Goal: Task Accomplishment & Management: Use online tool/utility

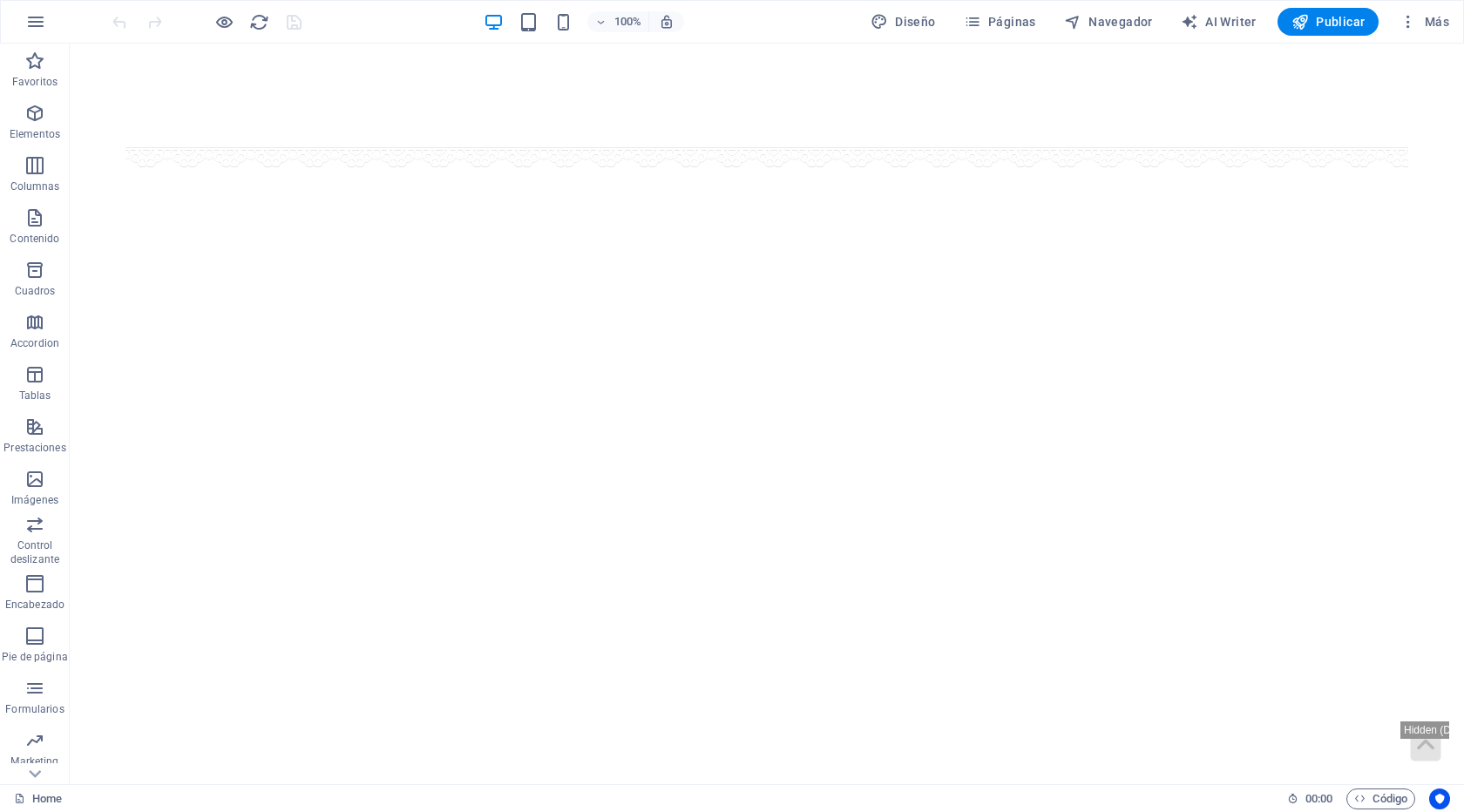
click at [221, 19] on icon "button" at bounding box center [224, 22] width 20 height 20
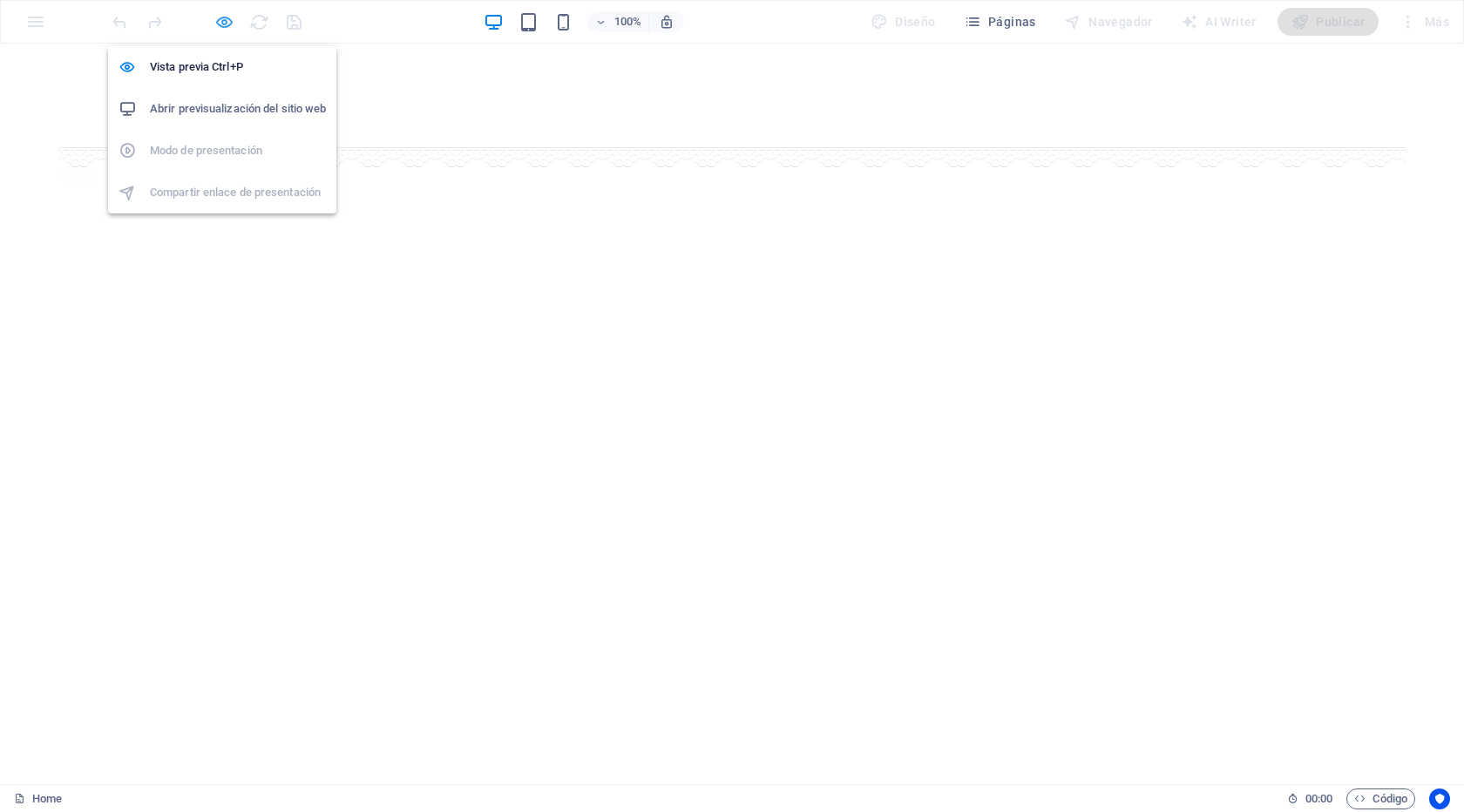
click at [226, 23] on icon "button" at bounding box center [224, 22] width 20 height 20
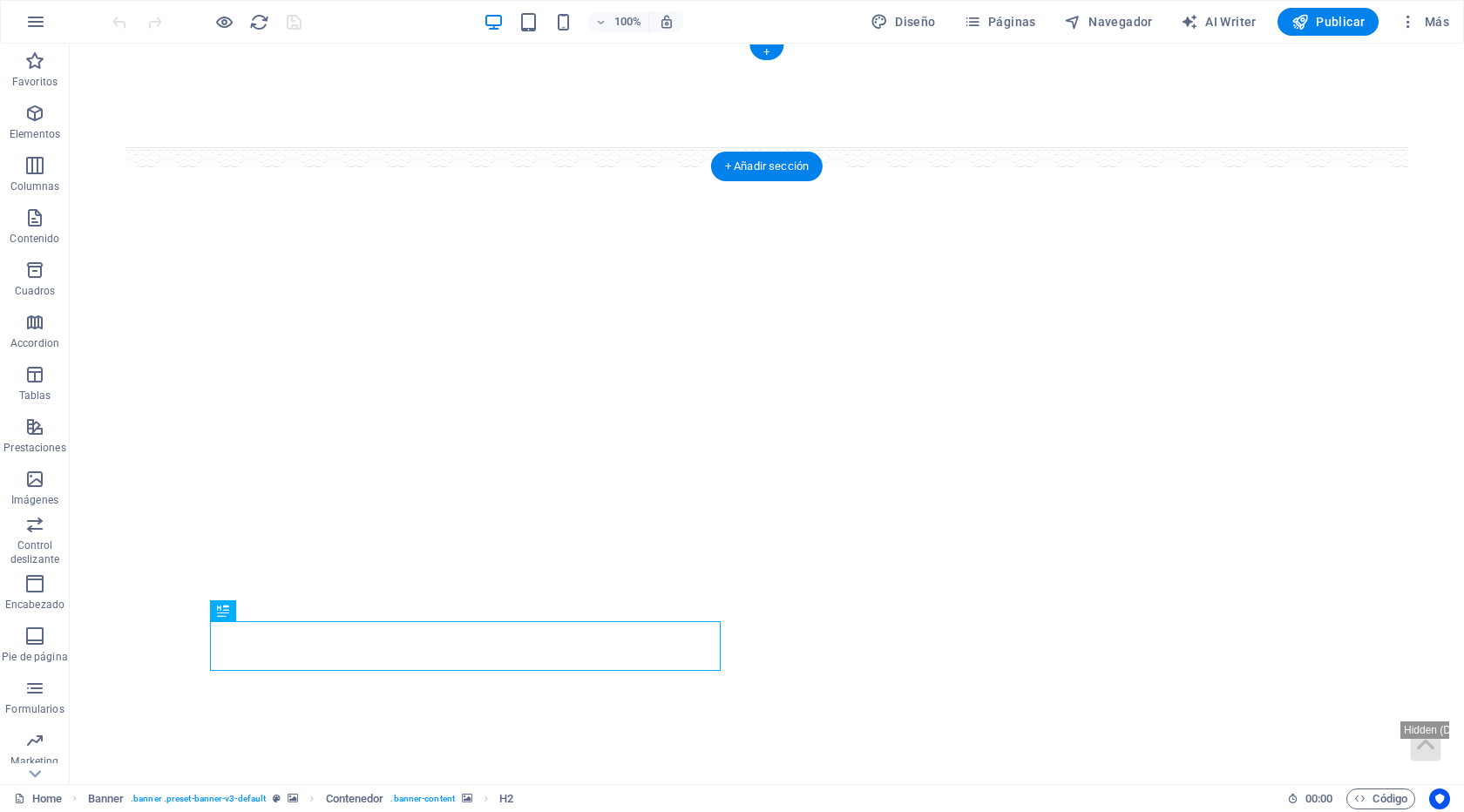
click at [164, 88] on figure at bounding box center [766, 96] width 1283 height 104
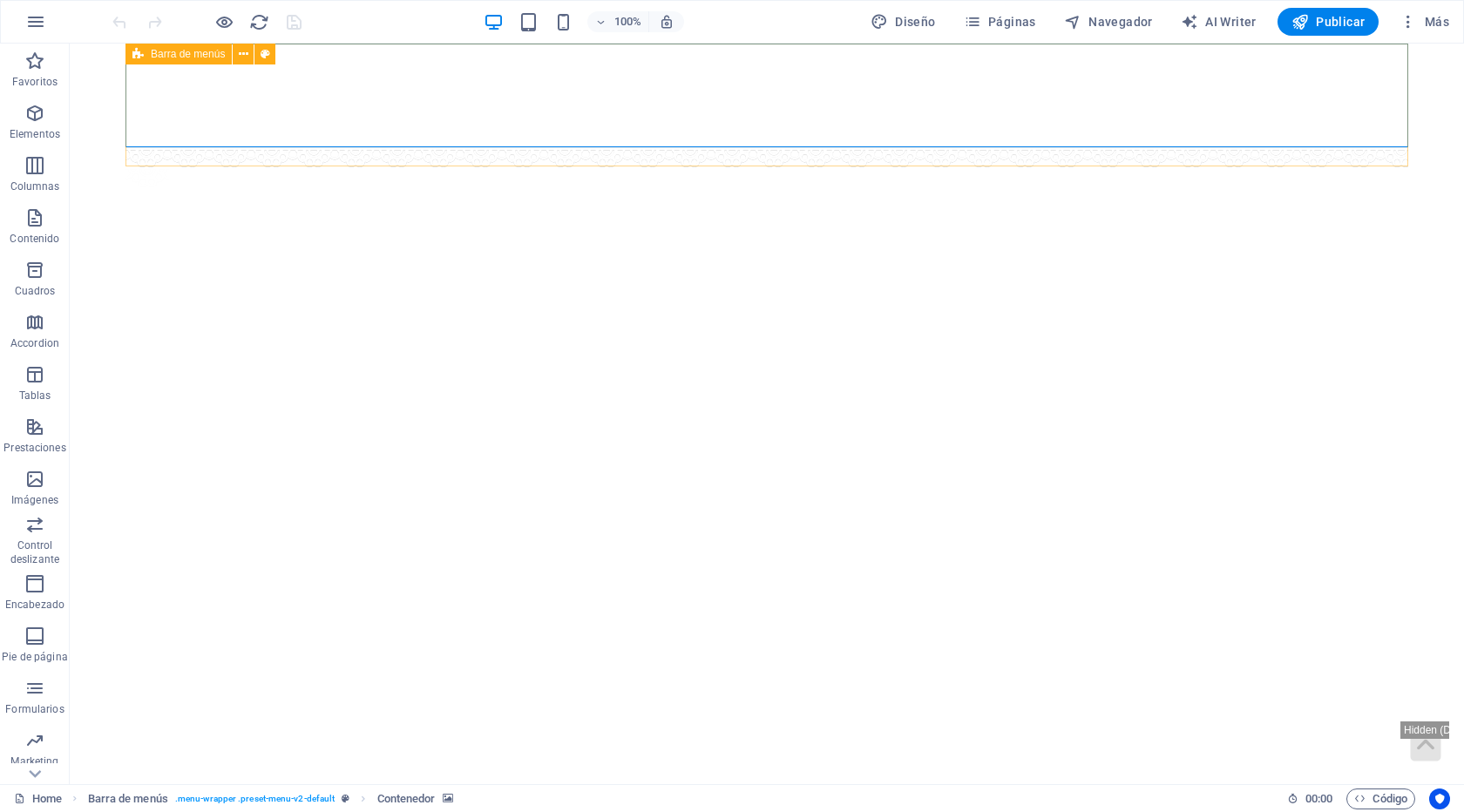
click at [135, 52] on icon at bounding box center [139, 54] width 11 height 21
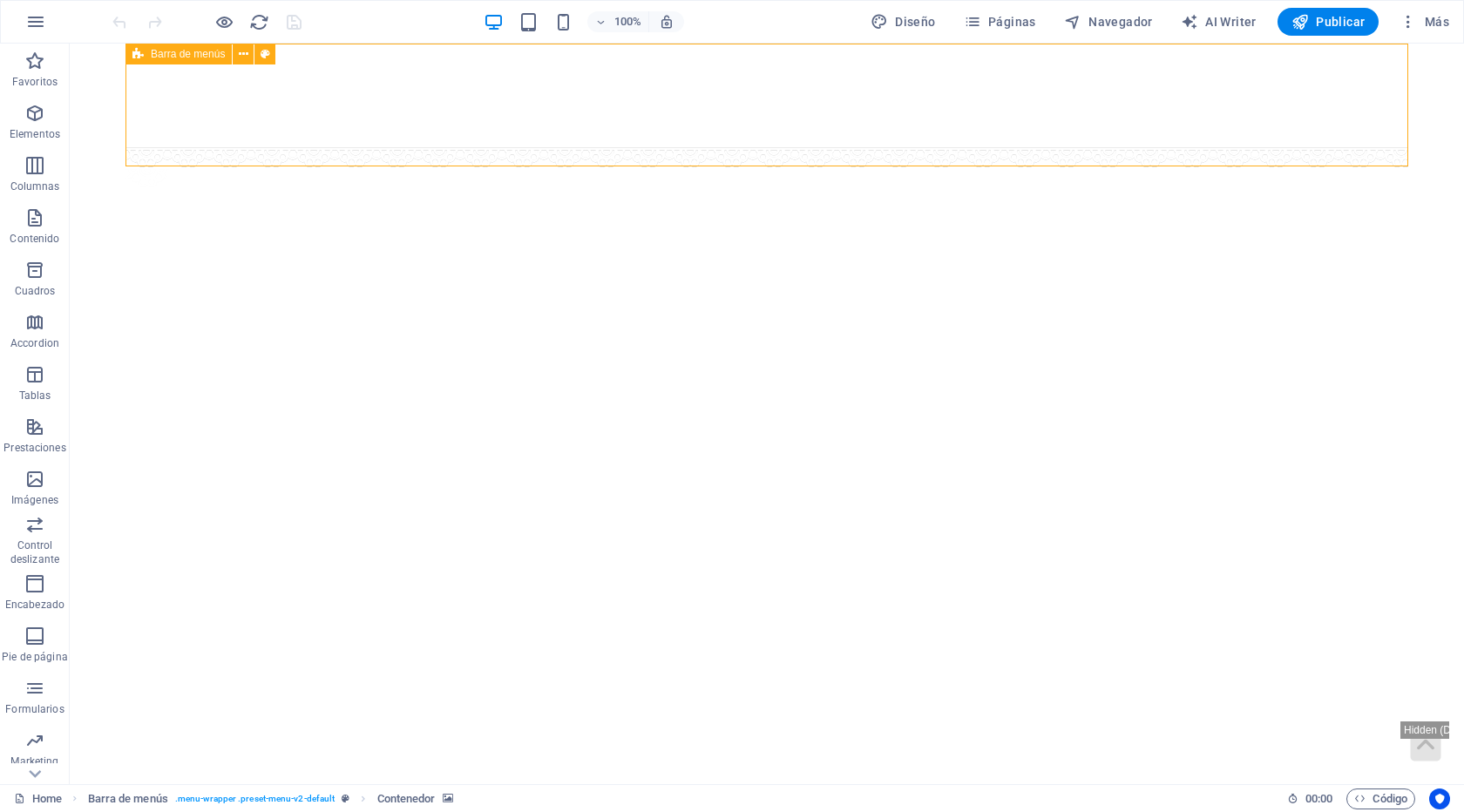
click at [135, 52] on icon at bounding box center [139, 54] width 11 height 21
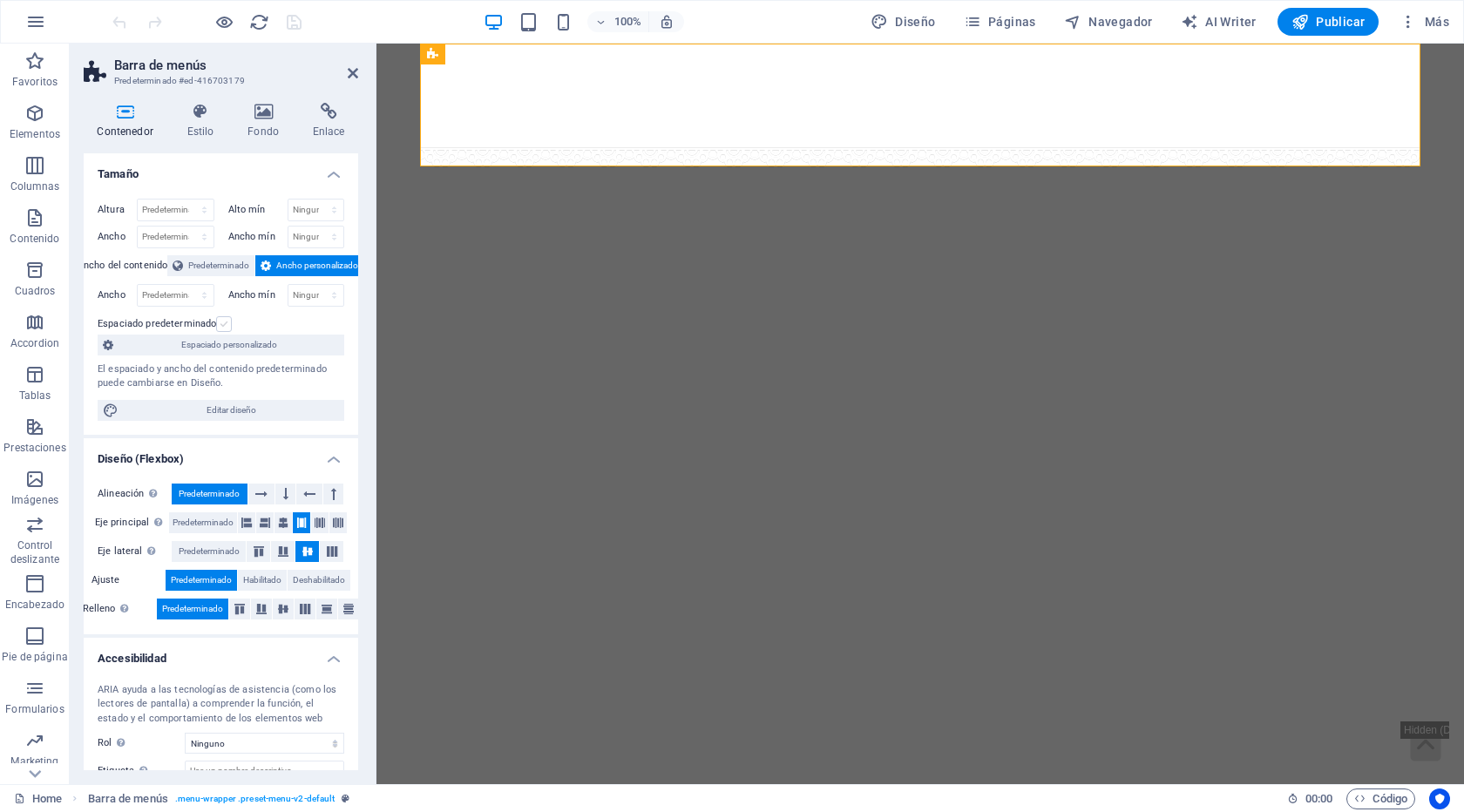
click at [223, 323] on label at bounding box center [224, 324] width 15 height 15
click at [0, 0] on input "Espaciado predeterminado" at bounding box center [0, 0] width 0 height 0
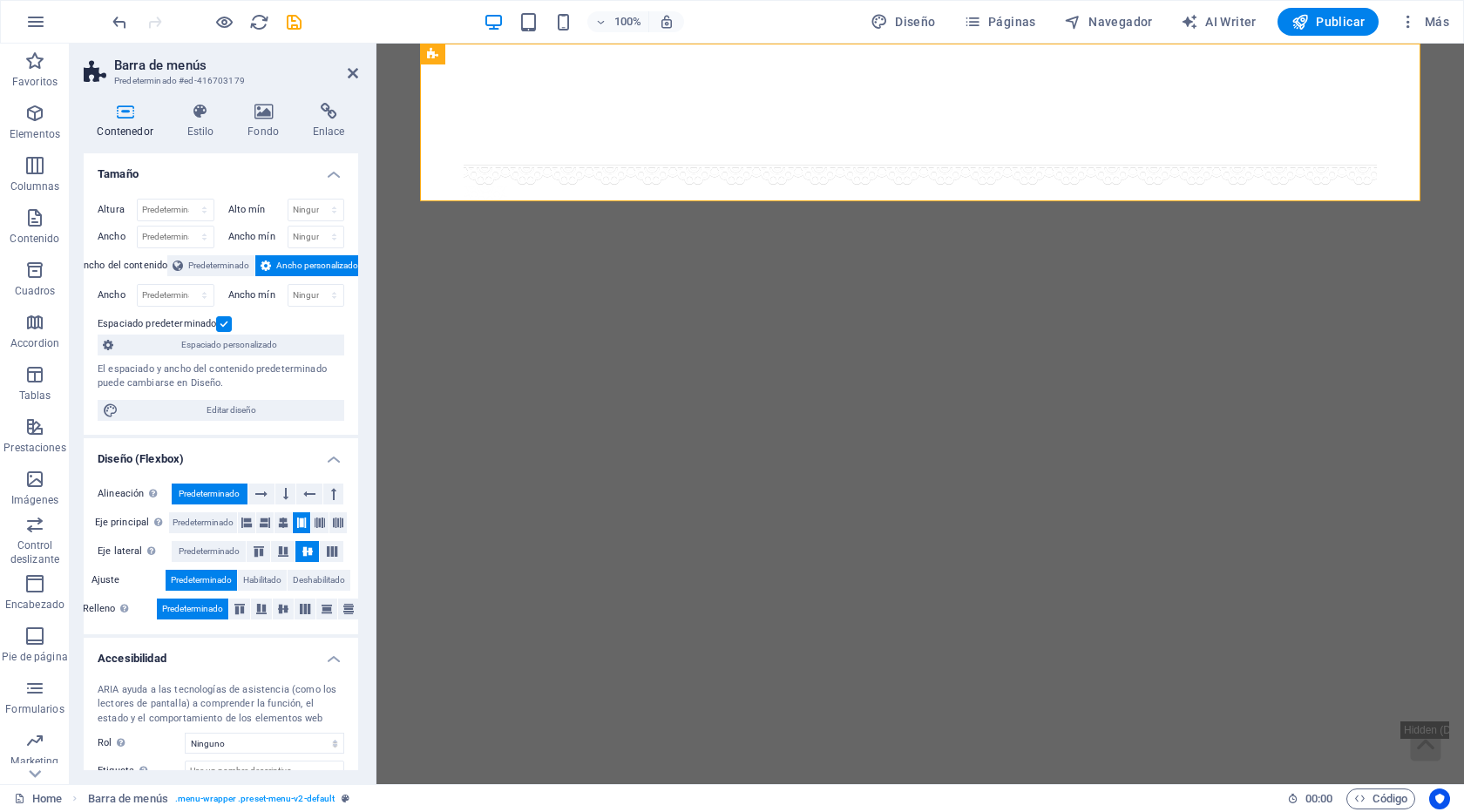
click at [223, 323] on label at bounding box center [224, 324] width 15 height 15
click at [0, 0] on input "Espaciado predeterminado" at bounding box center [0, 0] width 0 height 0
click at [224, 328] on label at bounding box center [224, 324] width 15 height 15
click at [0, 0] on input "Espaciado predeterminado" at bounding box center [0, 0] width 0 height 0
click at [224, 328] on label at bounding box center [224, 324] width 15 height 15
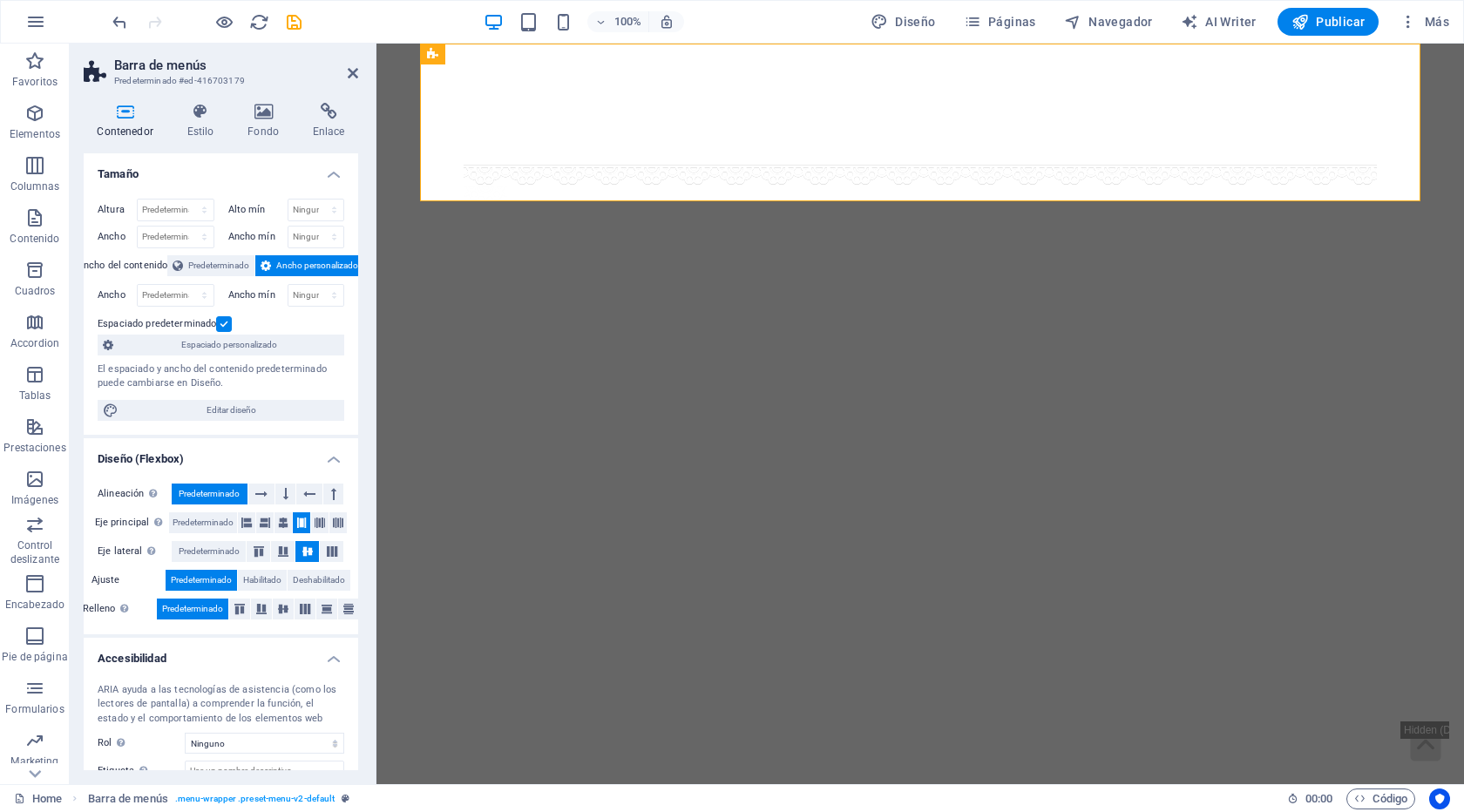
click at [0, 0] on input "Espaciado predeterminado" at bounding box center [0, 0] width 0 height 0
click at [224, 273] on span "Predeterminado" at bounding box center [219, 266] width 61 height 21
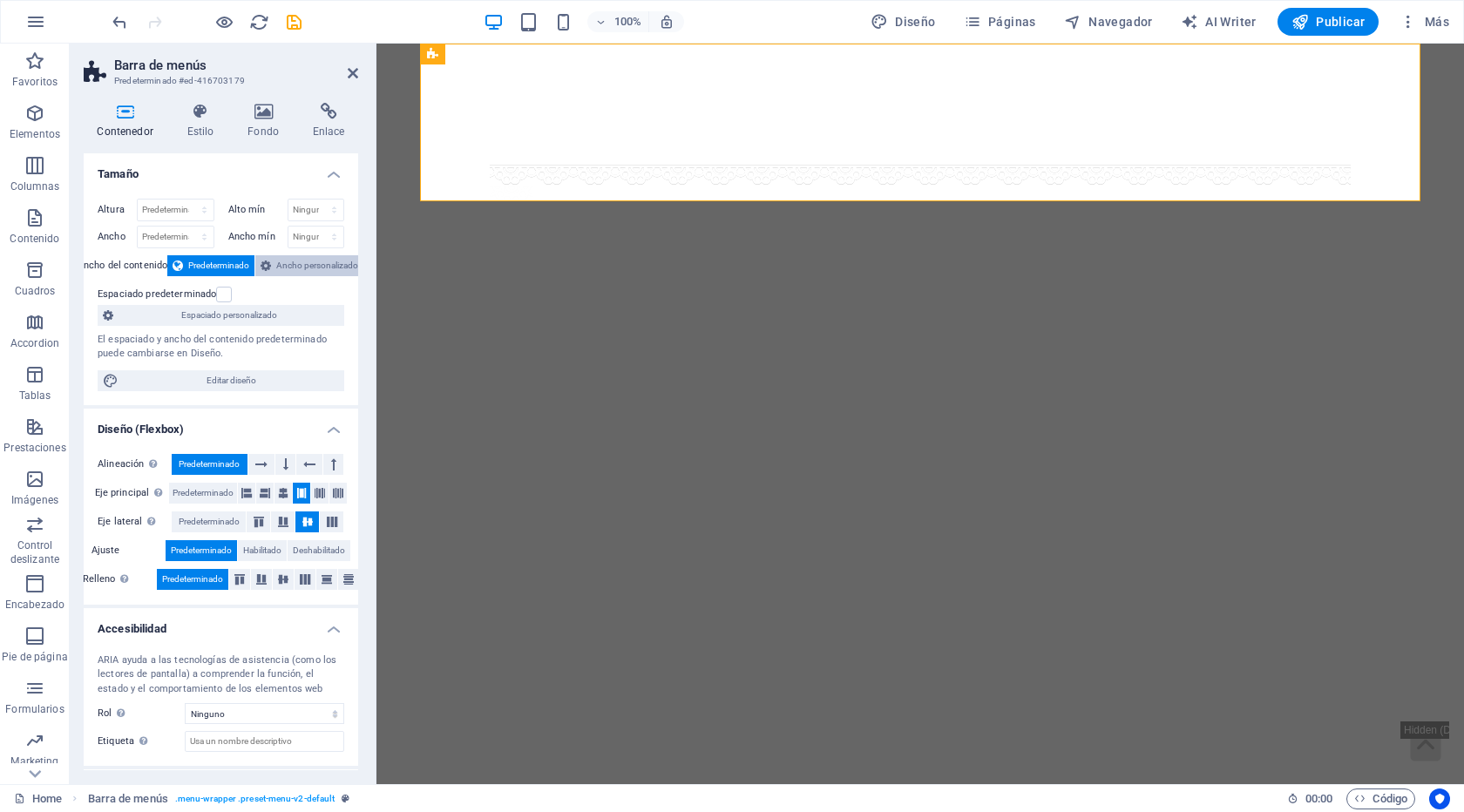
click at [291, 270] on span "Ancho personalizado" at bounding box center [317, 266] width 82 height 21
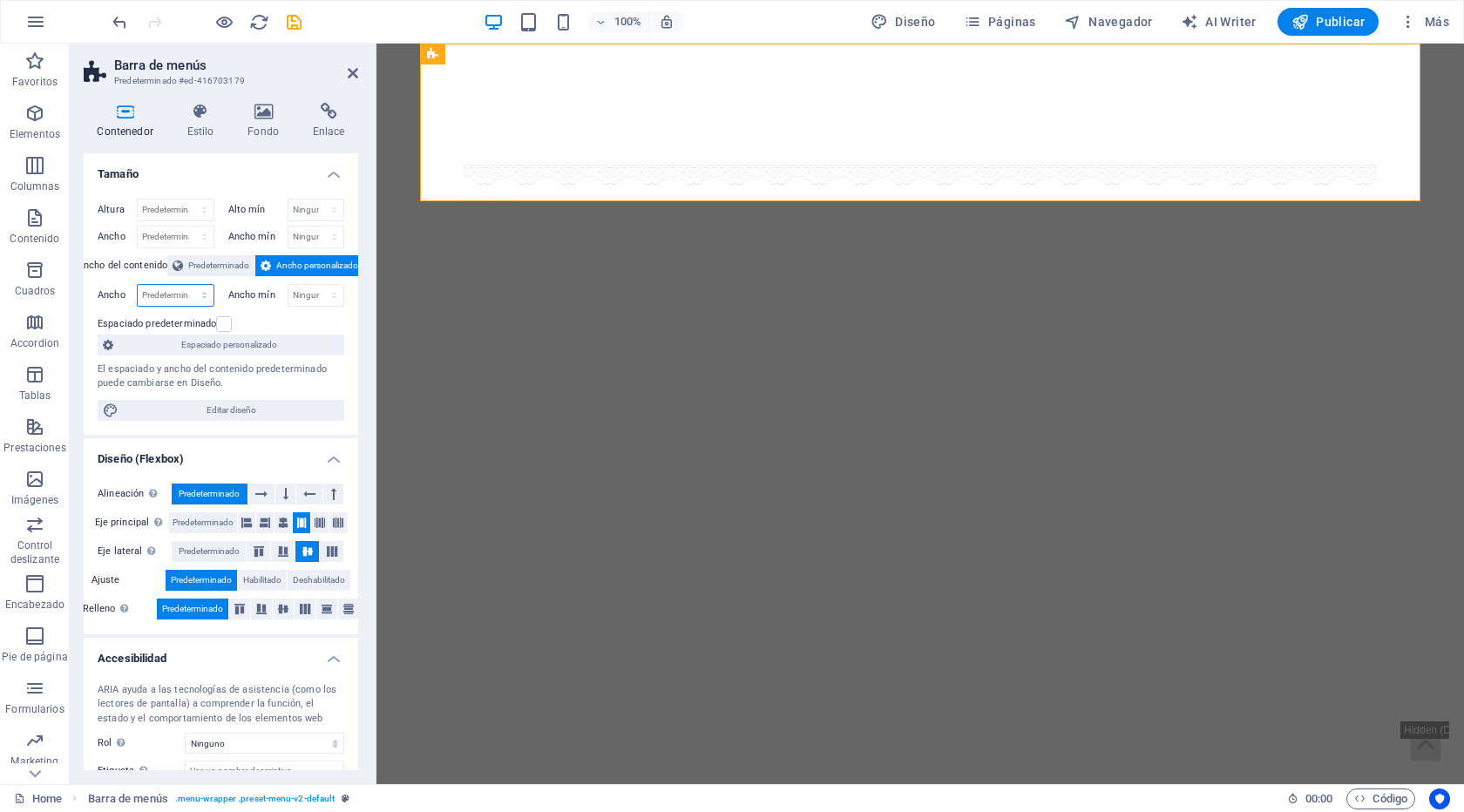
click at [204, 296] on select "Predeterminado px rem % em vh vw" at bounding box center [175, 295] width 75 height 21
select select "%"
click at [186, 285] on select "Predeterminado px rem % em vh vw" at bounding box center [175, 295] width 75 height 21
type input "100"
click at [312, 305] on select "Ninguno px rem % vh vw" at bounding box center [316, 295] width 55 height 21
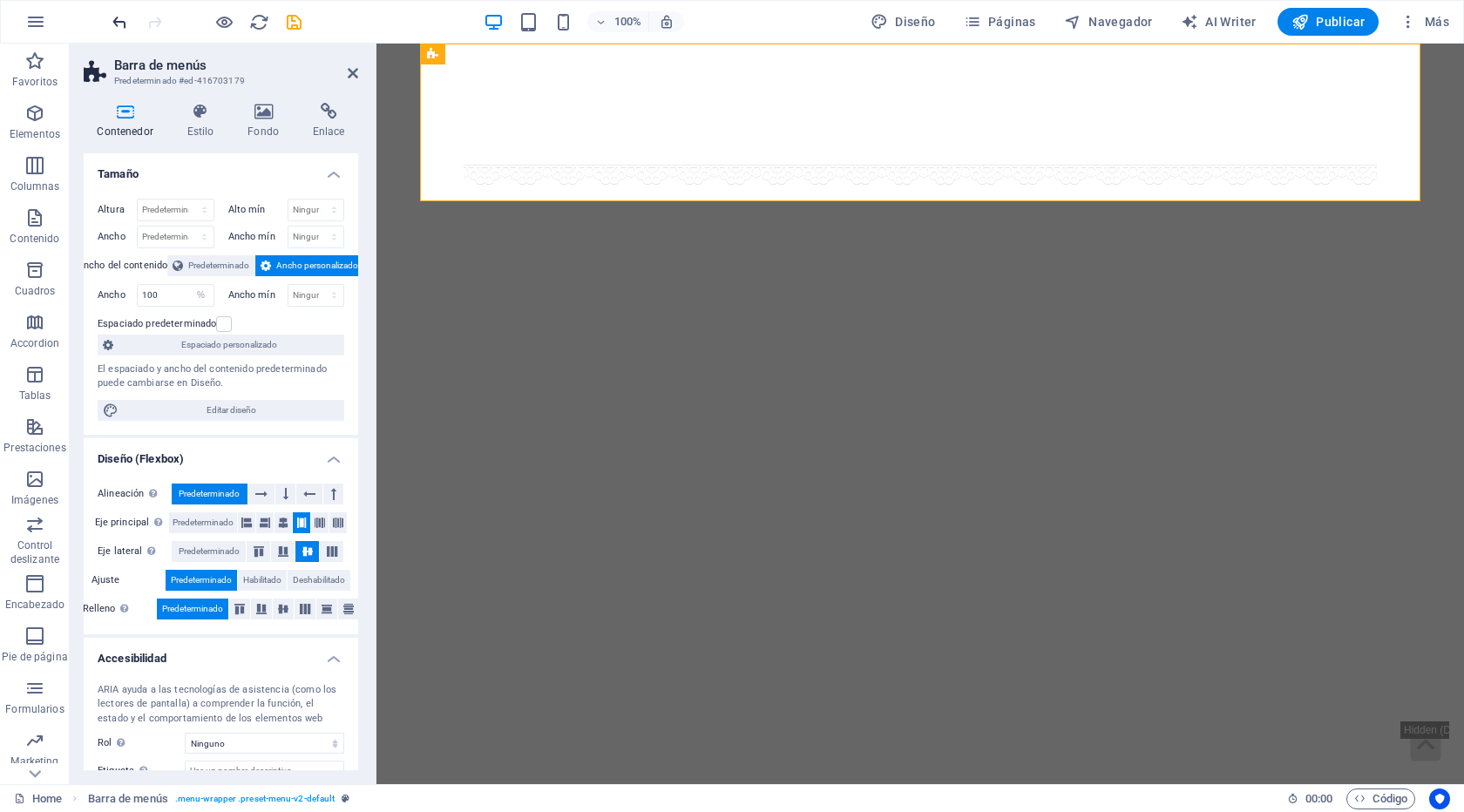
click at [121, 26] on icon "undo" at bounding box center [119, 22] width 20 height 20
select select "DISABLED_OPTION_VALUE"
click at [121, 26] on icon "undo" at bounding box center [119, 22] width 20 height 20
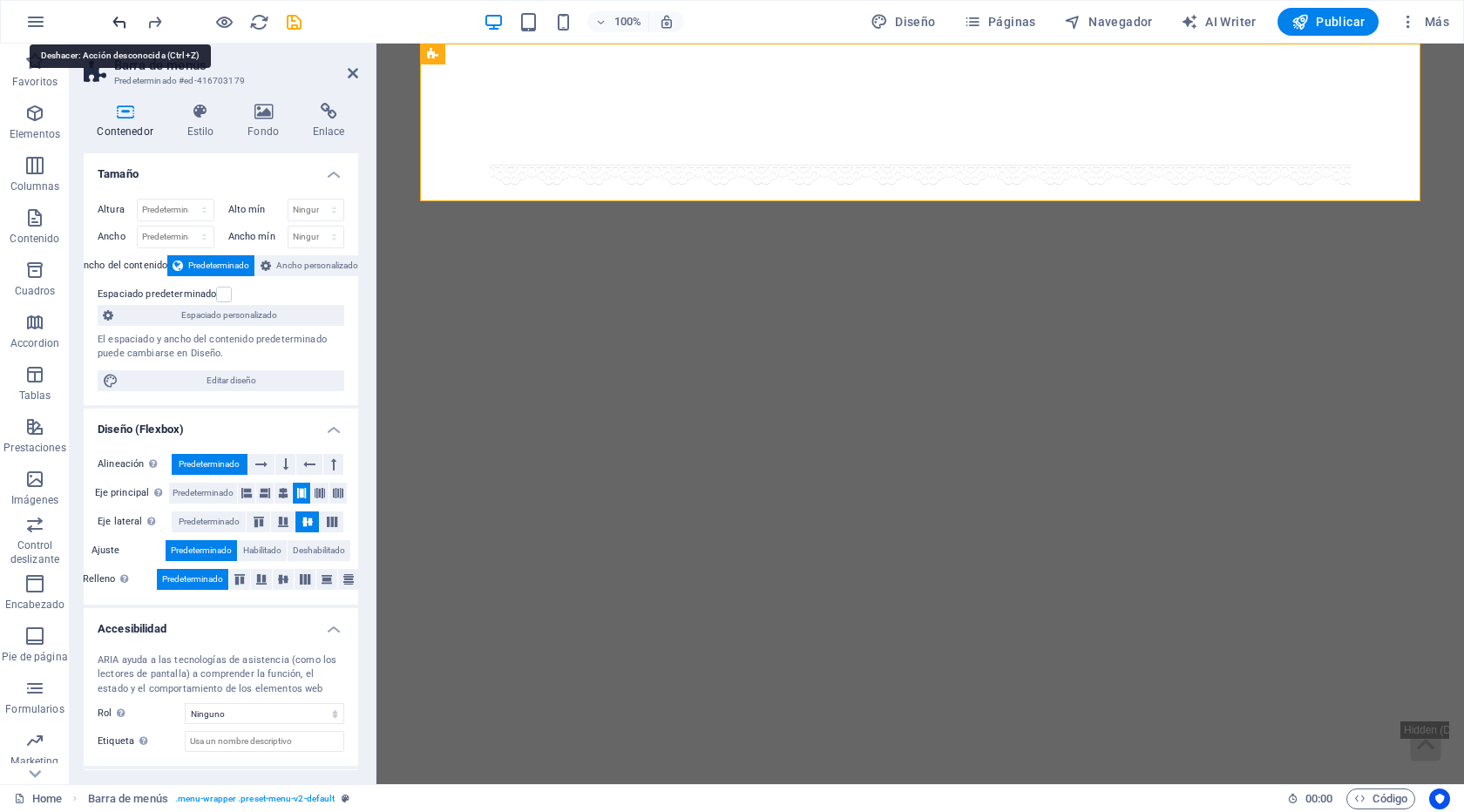
click at [121, 26] on icon "undo" at bounding box center [119, 22] width 20 height 20
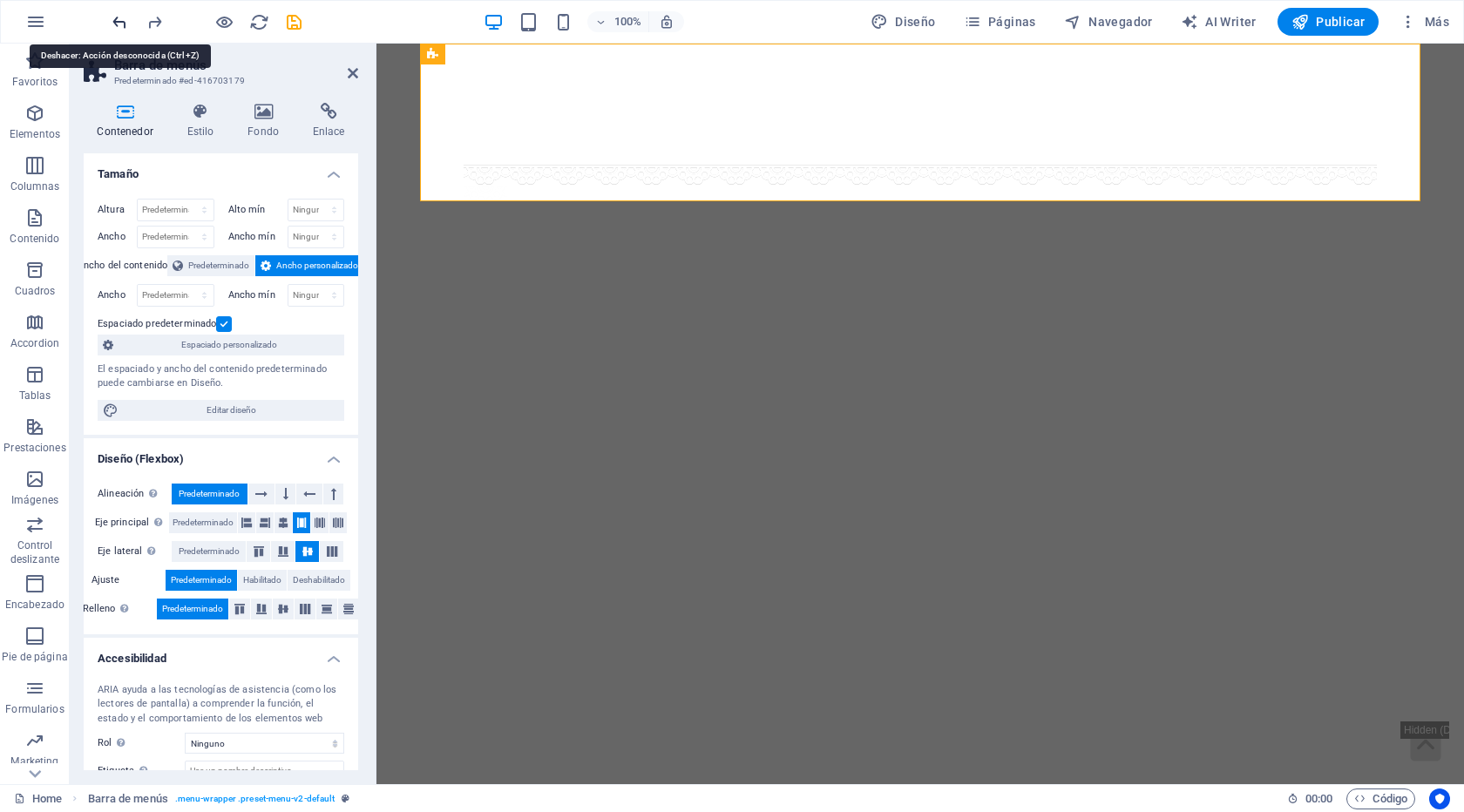
click at [121, 26] on icon "undo" at bounding box center [119, 22] width 20 height 20
click at [121, 26] on div at bounding box center [206, 21] width 195 height 28
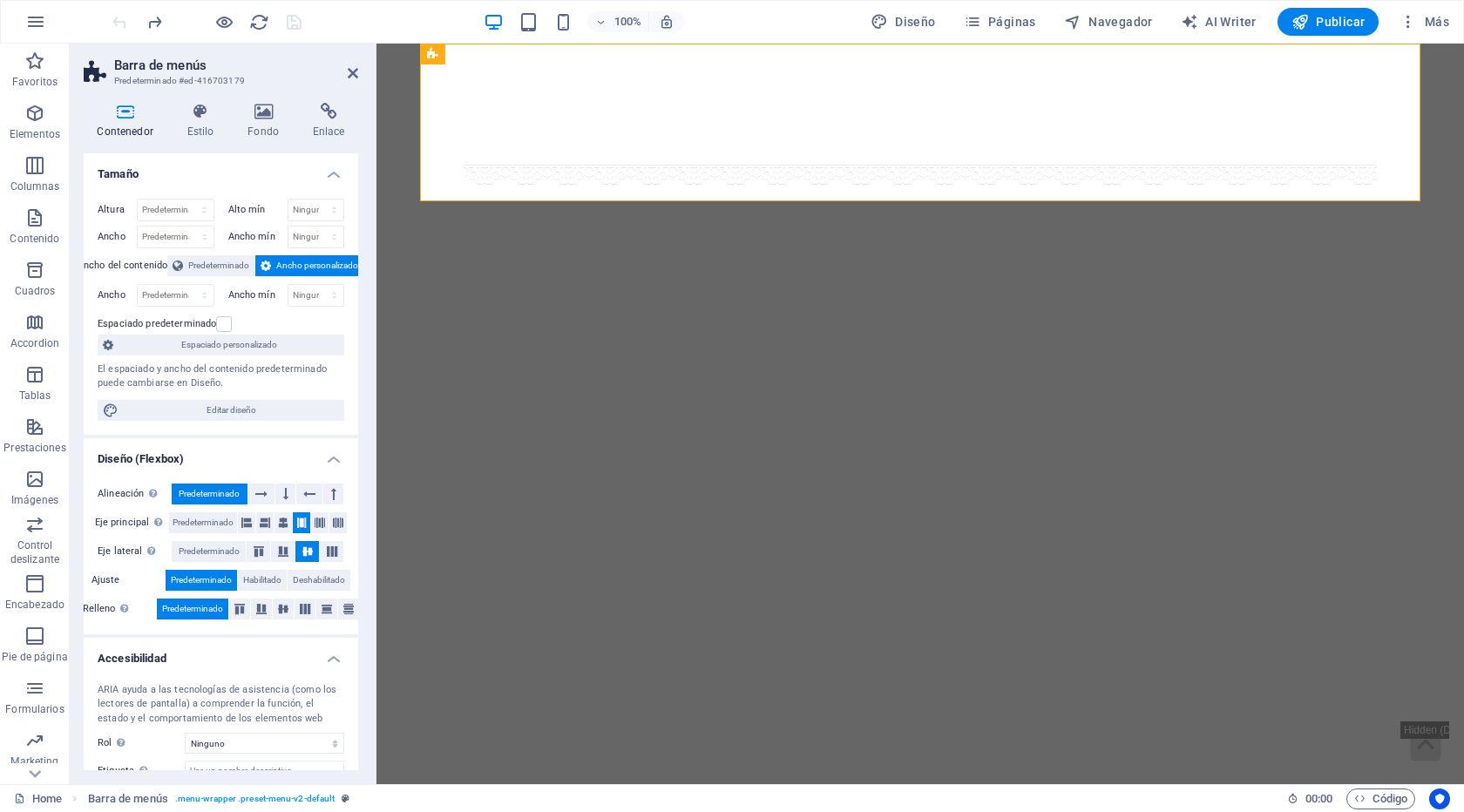
click at [121, 26] on div at bounding box center [206, 21] width 195 height 28
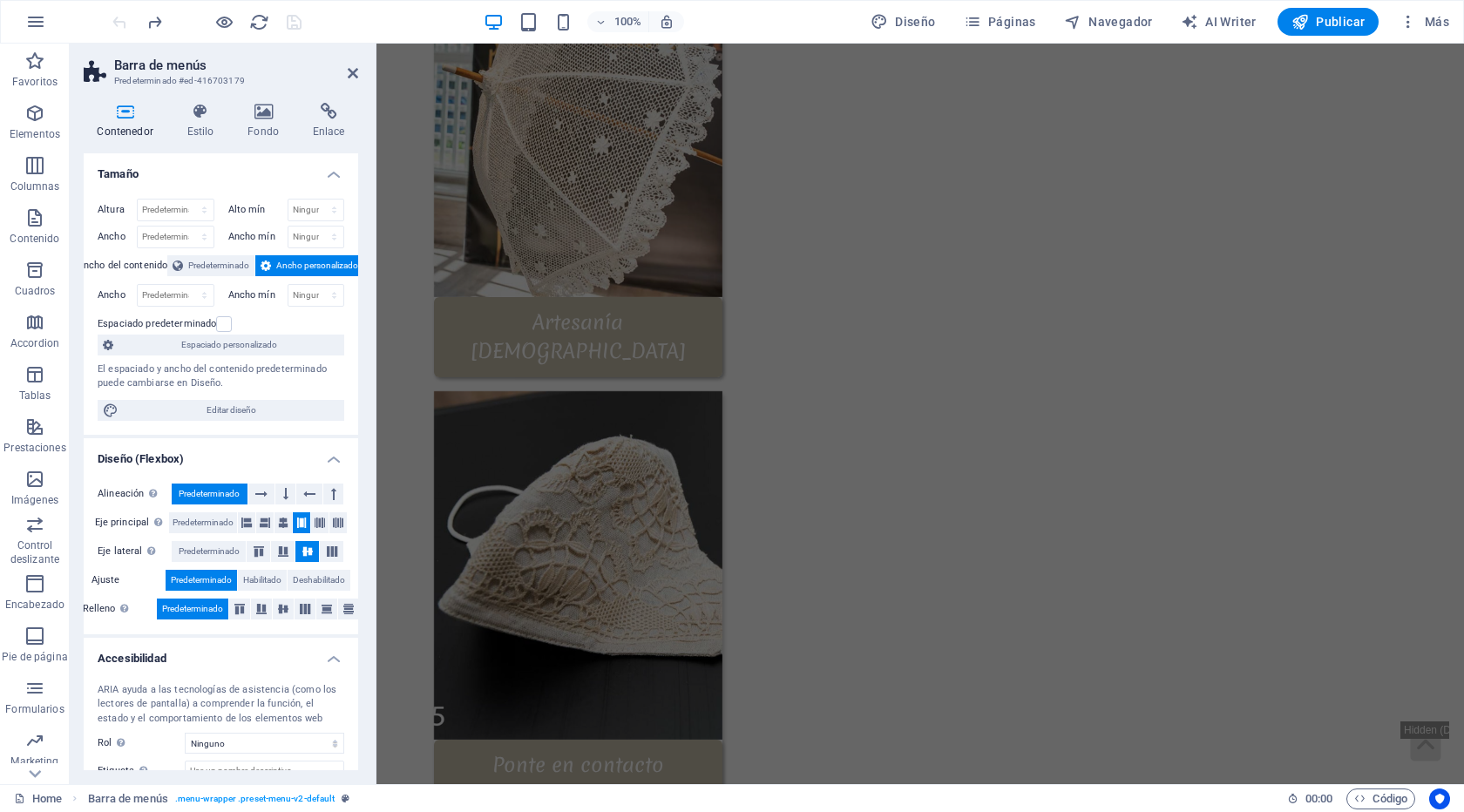
scroll to position [2029, 0]
